Goal: Transaction & Acquisition: Purchase product/service

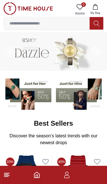
click at [28, 22] on input at bounding box center [47, 23] width 86 height 11
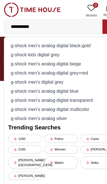
click at [39, 24] on input "**********" at bounding box center [47, 23] width 86 height 11
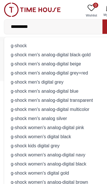
type input "**********"
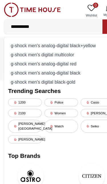
click at [90, 23] on button at bounding box center [96, 23] width 14 height 13
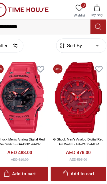
scroll to position [4, 0]
click at [66, 82] on img at bounding box center [79, 85] width 49 height 62
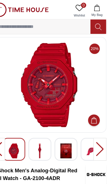
click at [92, 133] on div at bounding box center [97, 131] width 11 height 20
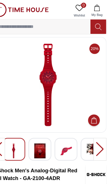
click at [92, 132] on div at bounding box center [97, 131] width 11 height 20
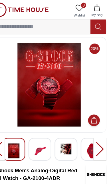
click at [92, 131] on div at bounding box center [97, 131] width 11 height 20
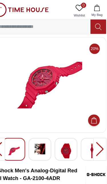
click at [92, 134] on div at bounding box center [97, 131] width 11 height 20
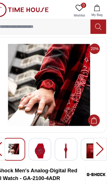
click at [92, 133] on div at bounding box center [97, 131] width 11 height 20
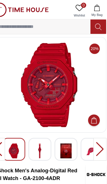
click at [92, 131] on div at bounding box center [97, 131] width 11 height 20
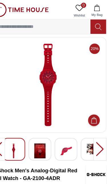
click at [92, 133] on div at bounding box center [97, 131] width 11 height 20
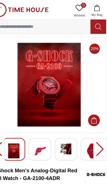
click at [92, 133] on div at bounding box center [97, 131] width 11 height 20
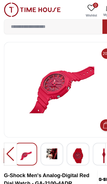
click at [12, 131] on div at bounding box center [8, 135] width 11 height 20
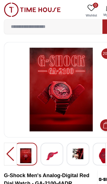
click at [19, 26] on input at bounding box center [47, 23] width 86 height 11
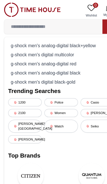
click at [91, 26] on button at bounding box center [96, 23] width 14 height 13
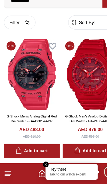
scroll to position [6, 0]
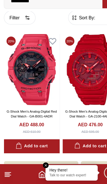
click at [20, 65] on img at bounding box center [27, 83] width 49 height 62
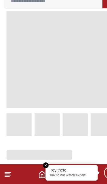
click at [17, 70] on span at bounding box center [53, 74] width 95 height 85
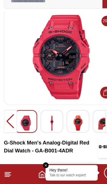
click at [47, 123] on img at bounding box center [45, 129] width 10 height 13
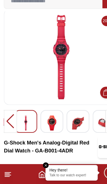
click at [44, 123] on img at bounding box center [45, 129] width 10 height 13
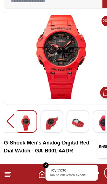
click at [73, 123] on img at bounding box center [68, 129] width 10 height 13
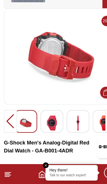
click at [70, 123] on img at bounding box center [68, 129] width 10 height 13
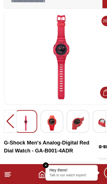
click at [6, 119] on div at bounding box center [8, 129] width 11 height 20
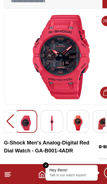
click at [9, 119] on div at bounding box center [8, 129] width 11 height 20
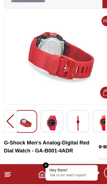
click at [8, 119] on div at bounding box center [8, 129] width 11 height 20
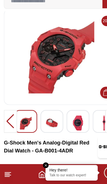
click at [4, 119] on div at bounding box center [8, 129] width 11 height 20
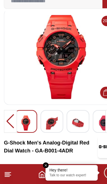
click at [9, 119] on div at bounding box center [8, 129] width 11 height 20
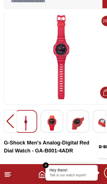
click at [8, 119] on div at bounding box center [8, 129] width 11 height 20
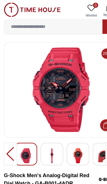
click at [19, 23] on input at bounding box center [47, 23] width 86 height 11
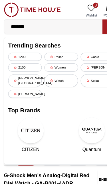
type input "********"
click at [91, 22] on button at bounding box center [96, 23] width 14 height 13
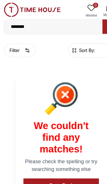
click at [37, 23] on input "********" at bounding box center [47, 23] width 86 height 11
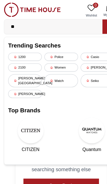
type input "*"
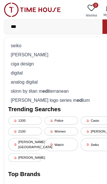
type input "***"
click at [15, 37] on div "seiko" at bounding box center [53, 40] width 92 height 8
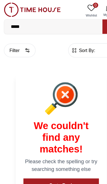
click at [76, 20] on input "*****" at bounding box center [47, 23] width 86 height 11
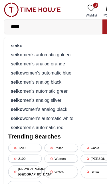
click at [31, 14] on img at bounding box center [27, 8] width 49 height 13
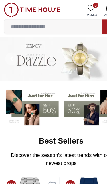
click at [19, 23] on input at bounding box center [47, 23] width 86 height 11
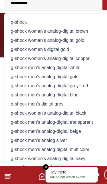
type input "**********"
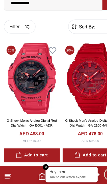
click at [67, 75] on img at bounding box center [79, 89] width 49 height 62
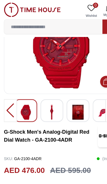
scroll to position [38, 0]
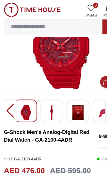
click at [87, 83] on div "20%" at bounding box center [53, 54] width 100 height 110
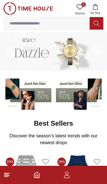
click at [97, 25] on icon at bounding box center [96, 23] width 6 height 7
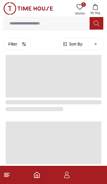
click at [33, 26] on input at bounding box center [47, 23] width 86 height 11
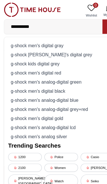
type input "**********"
click at [90, 24] on button at bounding box center [96, 23] width 14 height 13
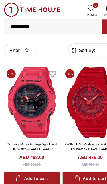
click at [26, 91] on img at bounding box center [27, 89] width 49 height 62
